Goal: Information Seeking & Learning: Check status

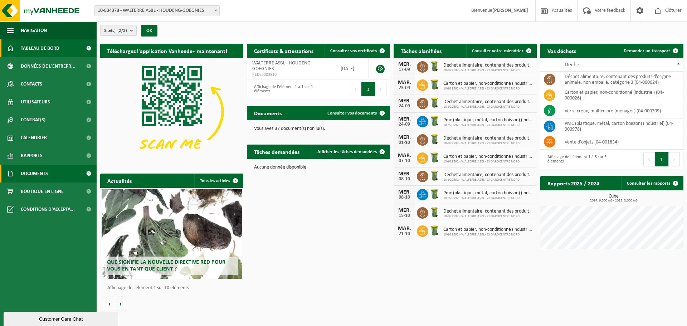
click at [35, 170] on span "Documents" at bounding box center [34, 174] width 27 height 18
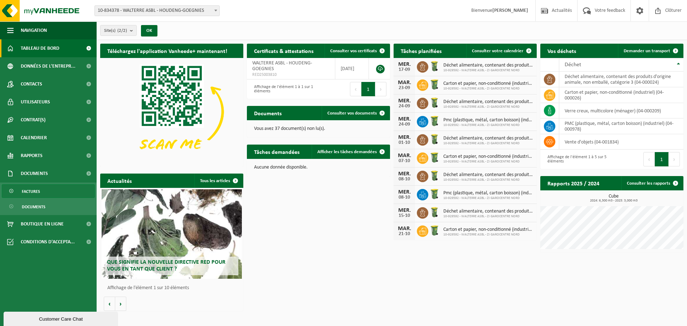
click at [35, 187] on span "Factures" at bounding box center [31, 192] width 18 height 14
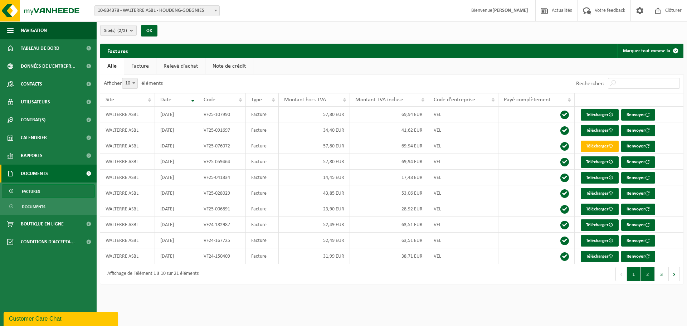
click at [645, 278] on button "2" at bounding box center [648, 274] width 14 height 14
click at [634, 276] on button "1" at bounding box center [634, 274] width 14 height 14
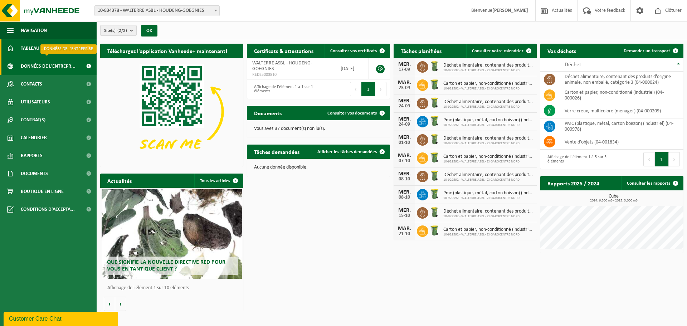
click at [48, 64] on span "Données de l'entrepr..." at bounding box center [48, 66] width 55 height 18
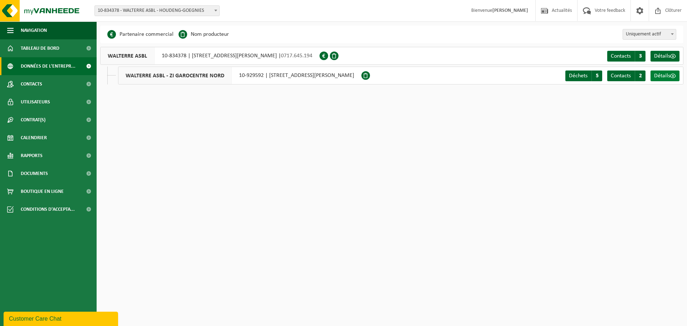
click at [669, 76] on span "Détails" at bounding box center [662, 76] width 16 height 6
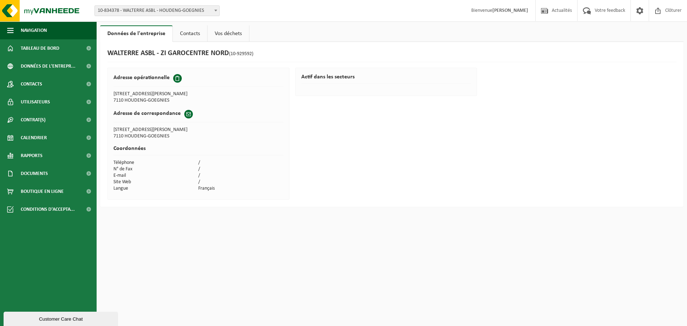
click at [187, 30] on link "Contacts" at bounding box center [190, 33] width 34 height 16
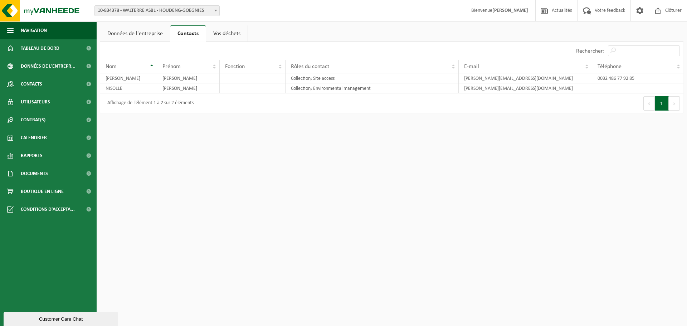
click at [226, 30] on link "Vos déchets" at bounding box center [226, 33] width 41 height 16
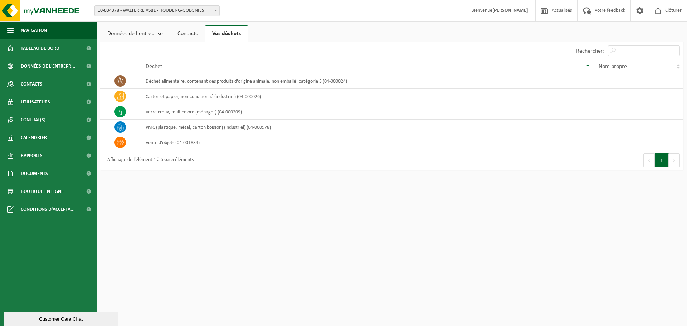
click at [154, 35] on link "Données de l'entreprise" at bounding box center [135, 33] width 70 height 16
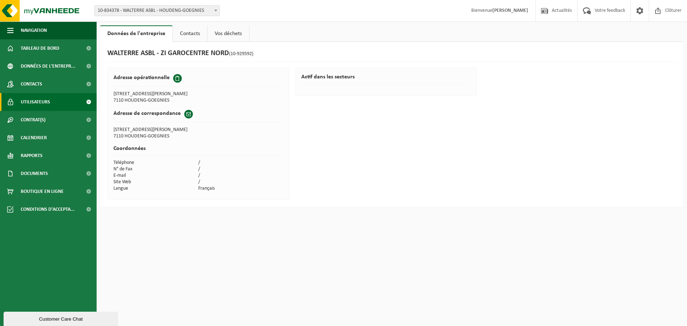
click at [48, 98] on span "Utilisateurs" at bounding box center [35, 102] width 29 height 18
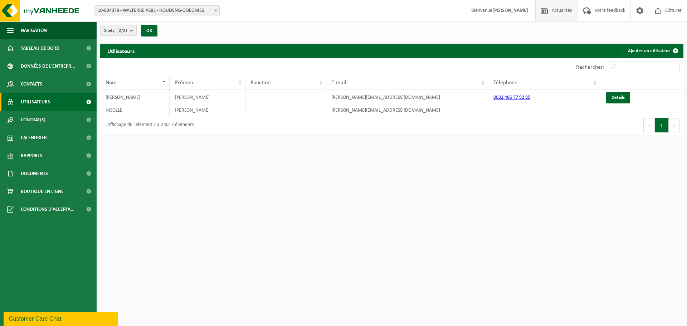
click at [566, 9] on span "Actualités" at bounding box center [562, 10] width 24 height 21
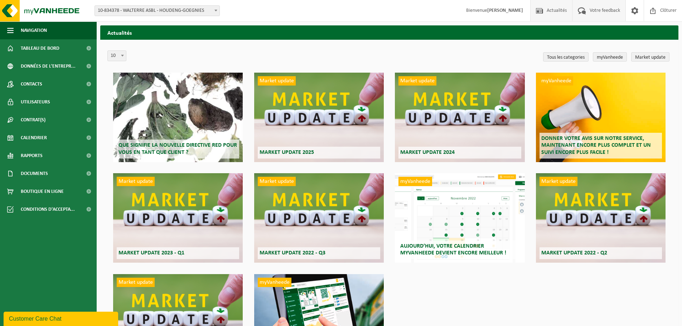
click at [602, 9] on span "Votre feedback" at bounding box center [604, 10] width 34 height 21
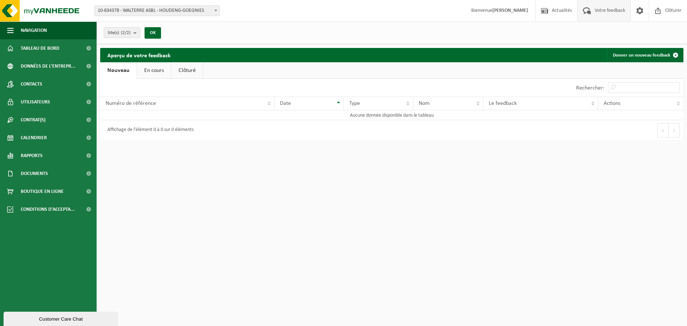
click at [158, 68] on link "En cours" at bounding box center [154, 70] width 34 height 16
click at [196, 71] on link "Clôturé" at bounding box center [186, 70] width 31 height 16
click at [117, 68] on link "Nouveau" at bounding box center [117, 70] width 35 height 16
click at [51, 47] on span "Tableau de bord" at bounding box center [40, 48] width 39 height 18
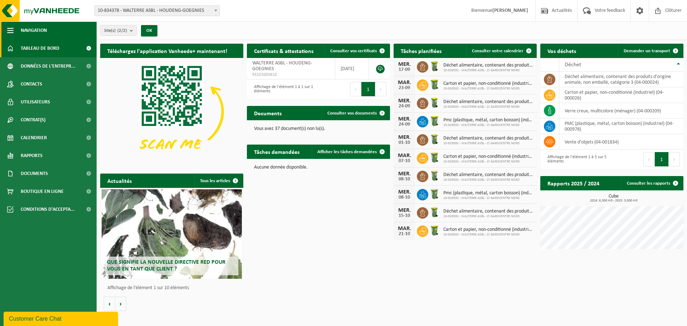
click at [14, 30] on button "Navigation" at bounding box center [48, 30] width 97 height 18
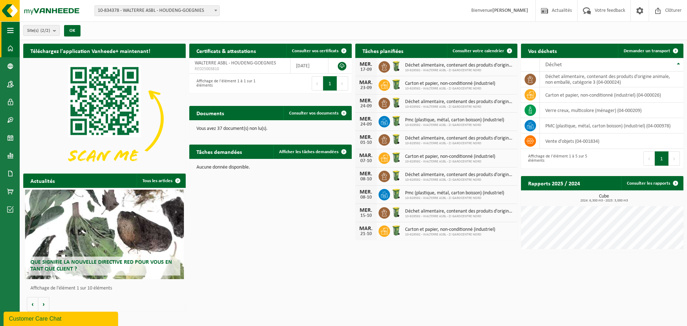
click at [14, 30] on button "Navigation" at bounding box center [10, 30] width 20 height 18
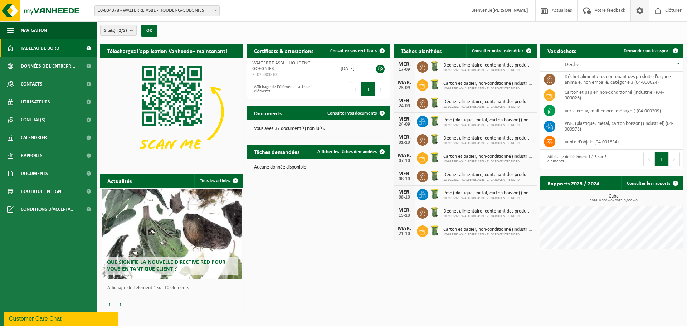
click at [634, 9] on span at bounding box center [639, 10] width 11 height 21
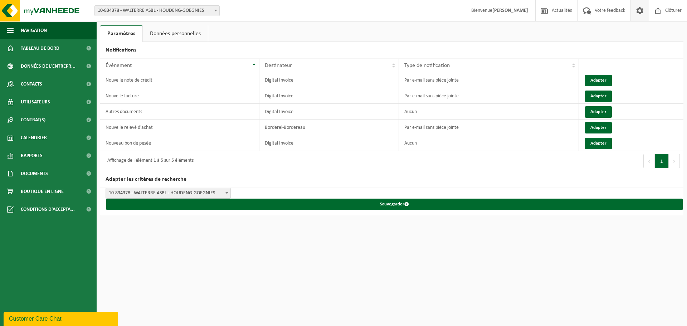
click at [190, 33] on link "Données personnelles" at bounding box center [175, 33] width 65 height 16
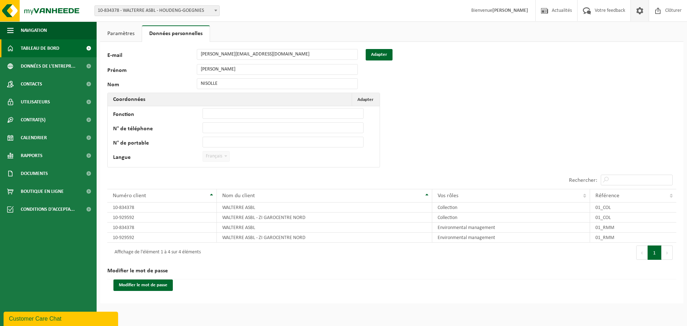
click at [41, 49] on span "Tableau de bord" at bounding box center [40, 48] width 39 height 18
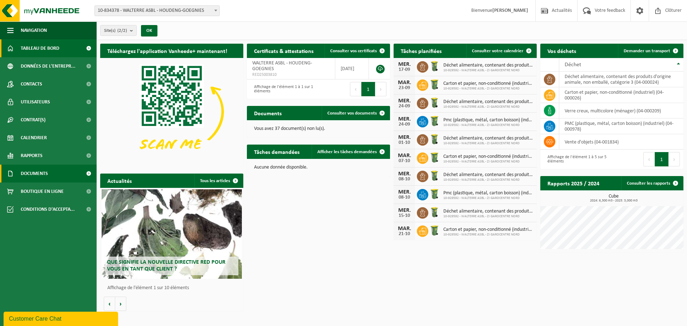
click at [31, 169] on span "Documents" at bounding box center [34, 174] width 27 height 18
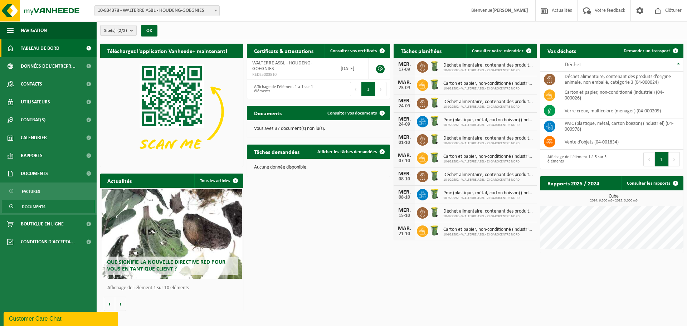
click at [28, 203] on span "Documents" at bounding box center [34, 207] width 24 height 14
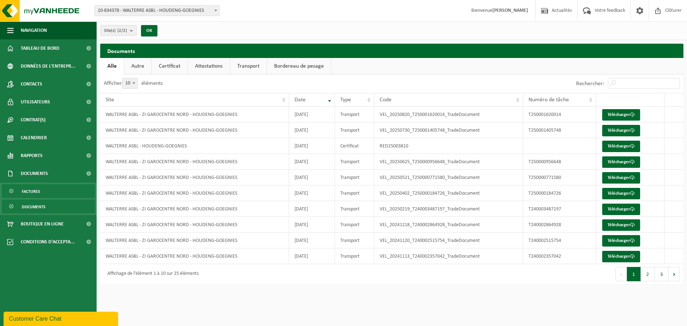
click at [35, 191] on span "Factures" at bounding box center [31, 192] width 18 height 14
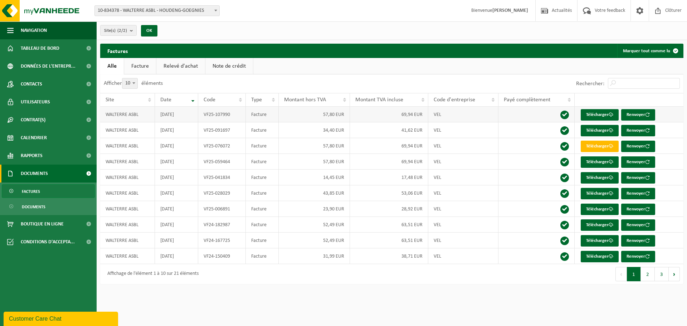
click at [170, 113] on td "2025-07-31" at bounding box center [176, 115] width 43 height 16
click at [149, 63] on link "Facture" at bounding box center [140, 66] width 32 height 16
click at [185, 64] on link "Relevé d'achat" at bounding box center [181, 66] width 49 height 16
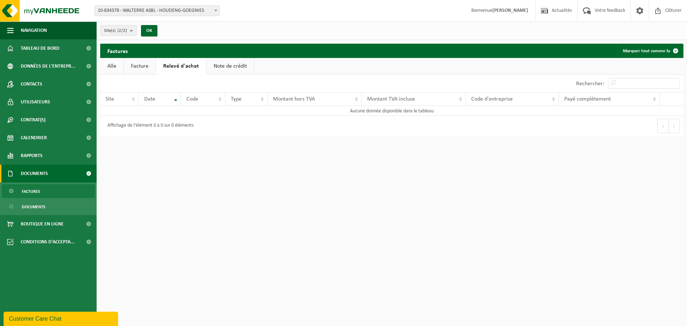
click at [229, 64] on link "Note de crédit" at bounding box center [230, 66] width 48 height 16
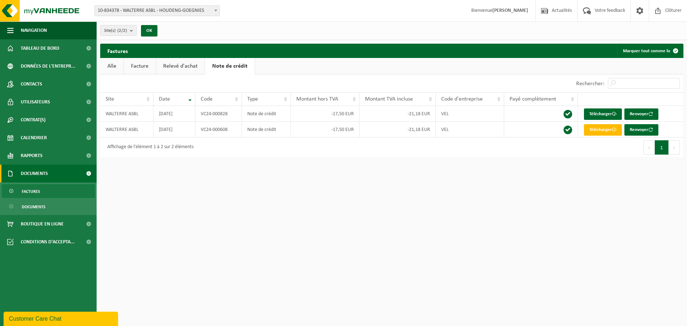
click at [141, 66] on link "Facture" at bounding box center [140, 66] width 32 height 16
